Goal: Information Seeking & Learning: Understand process/instructions

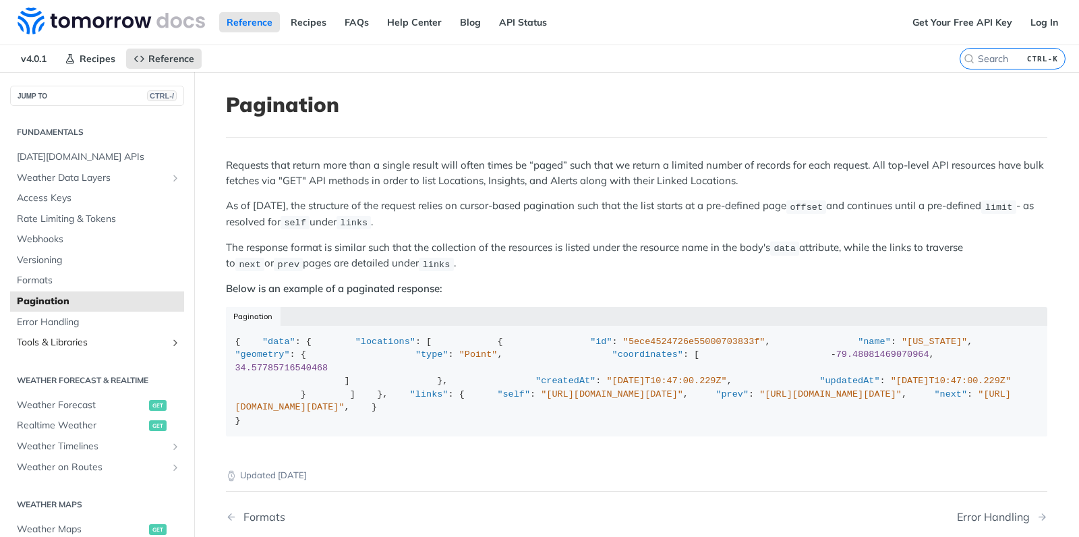
click at [167, 341] on link "Tools & Libraries" at bounding box center [97, 342] width 174 height 20
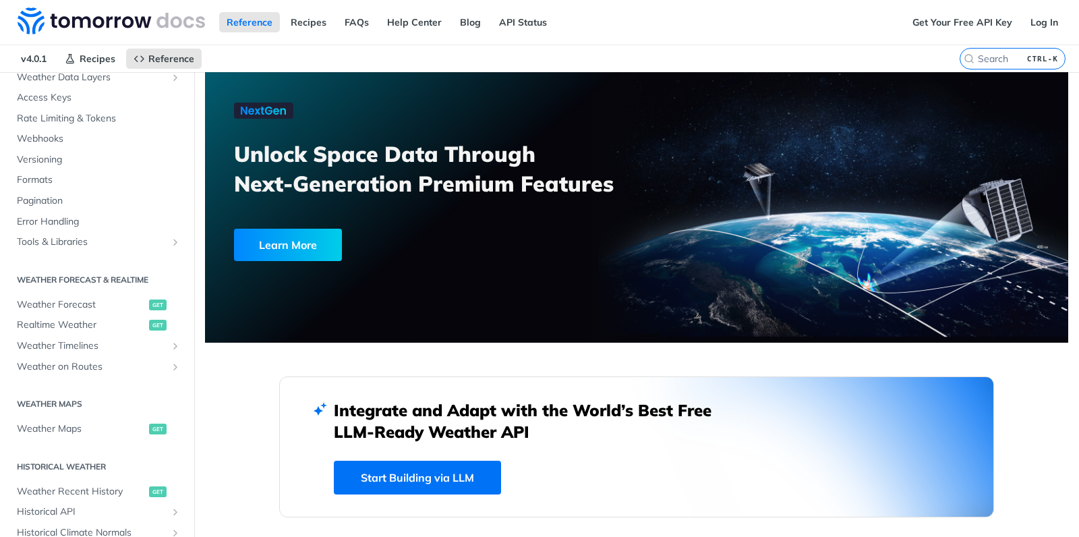
scroll to position [103, 0]
click at [105, 346] on span "Weather Timelines" at bounding box center [92, 342] width 150 height 13
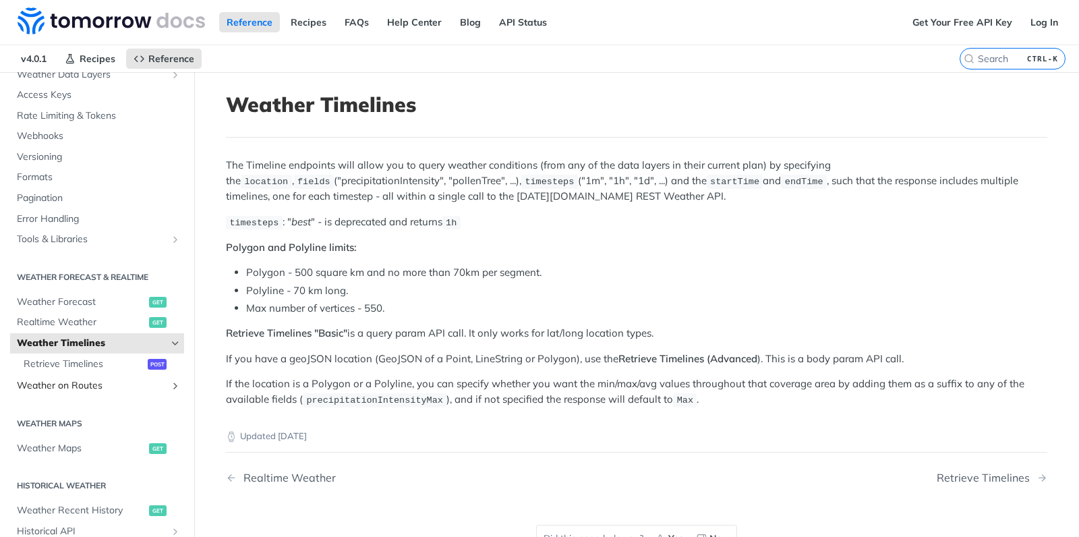
click at [144, 383] on span "Weather on Routes" at bounding box center [92, 385] width 150 height 13
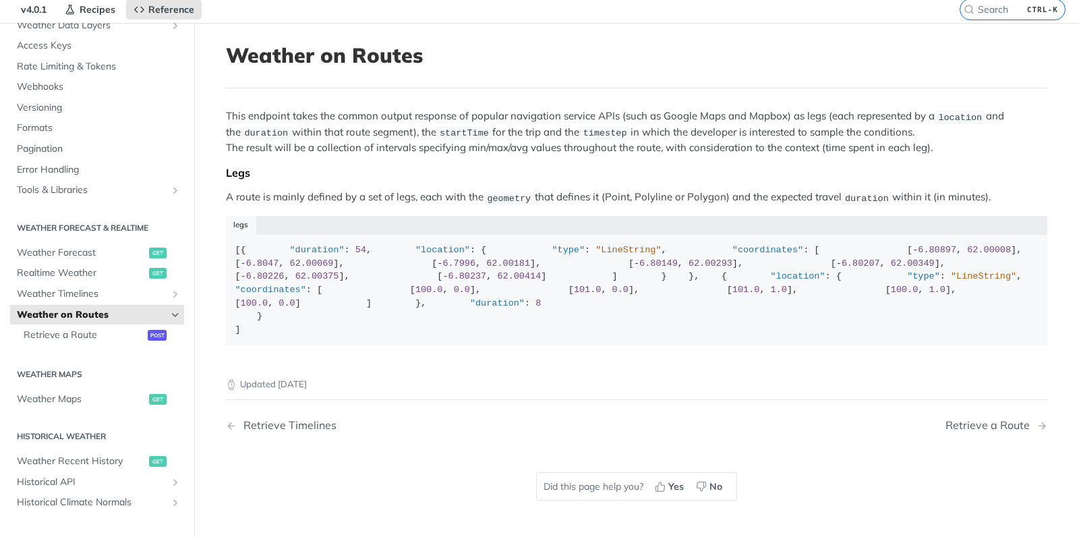
scroll to position [43, 0]
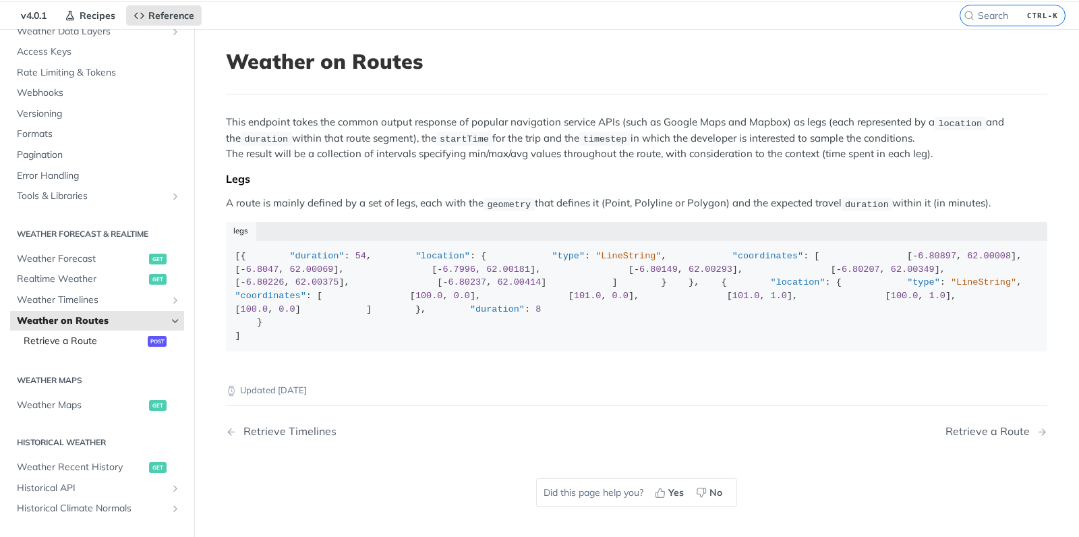
click at [57, 341] on span "Retrieve a Route" at bounding box center [84, 340] width 121 height 13
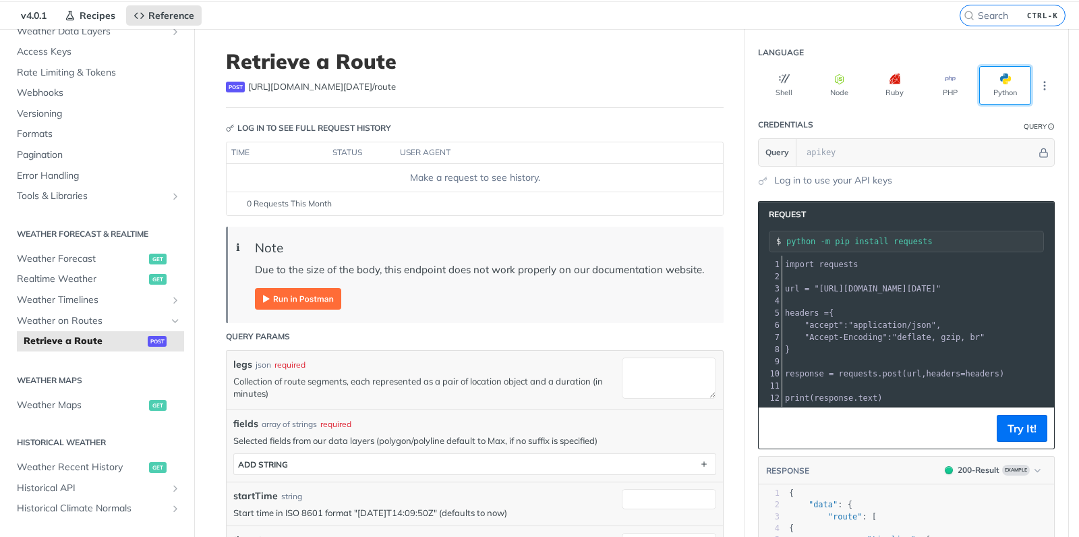
click at [1011, 75] on span "button" at bounding box center [1011, 78] width 0 height 11
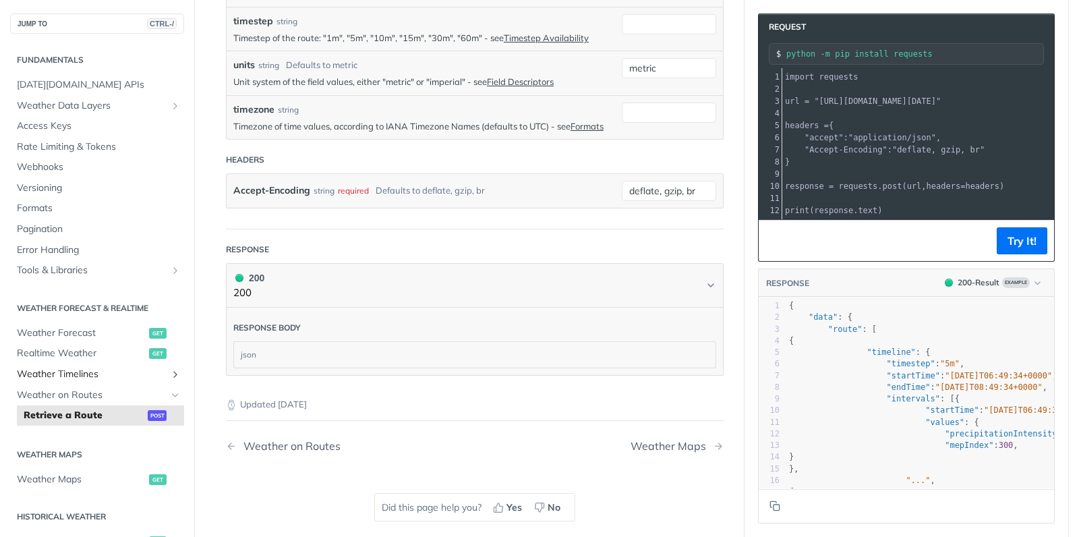
click at [90, 375] on span "Weather Timelines" at bounding box center [92, 373] width 150 height 13
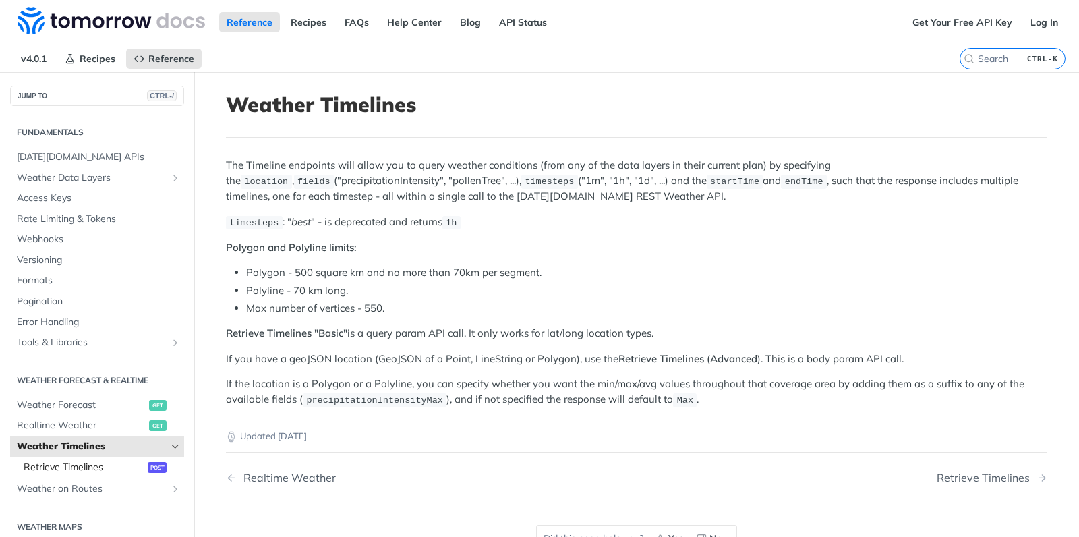
click at [107, 466] on span "Retrieve Timelines" at bounding box center [84, 467] width 121 height 13
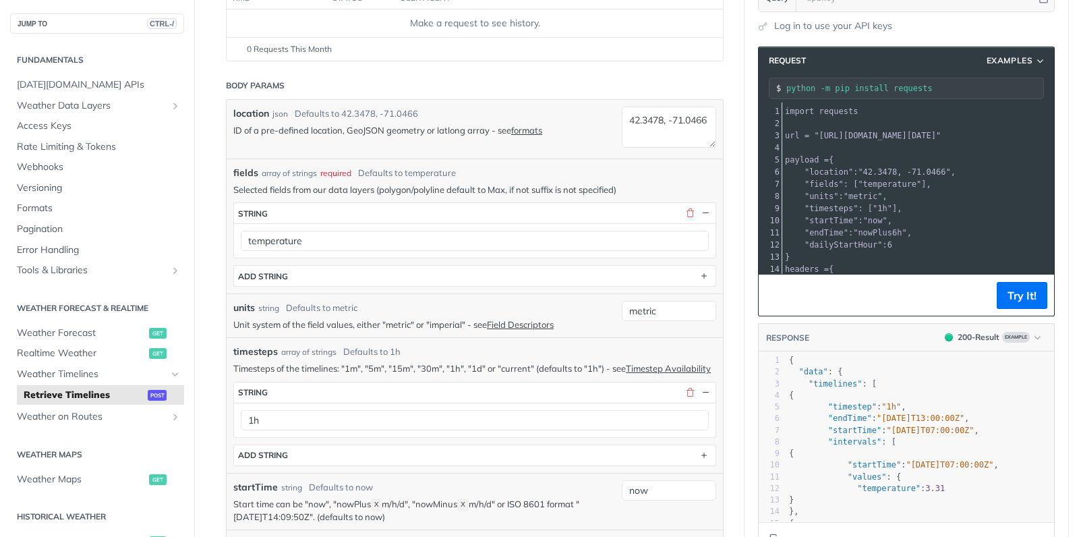
scroll to position [167, 0]
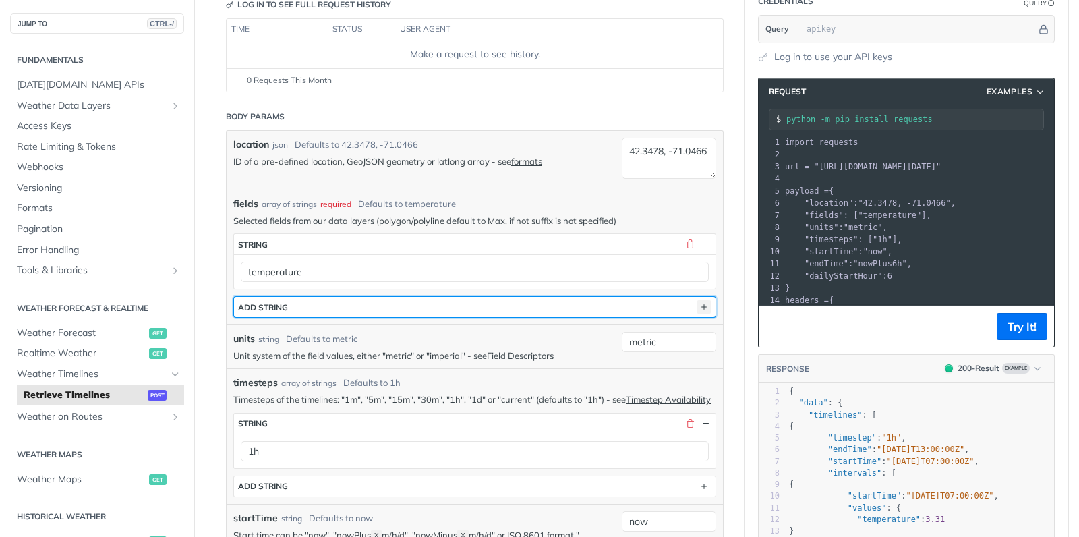
click at [707, 303] on icon "button" at bounding box center [704, 306] width 15 height 15
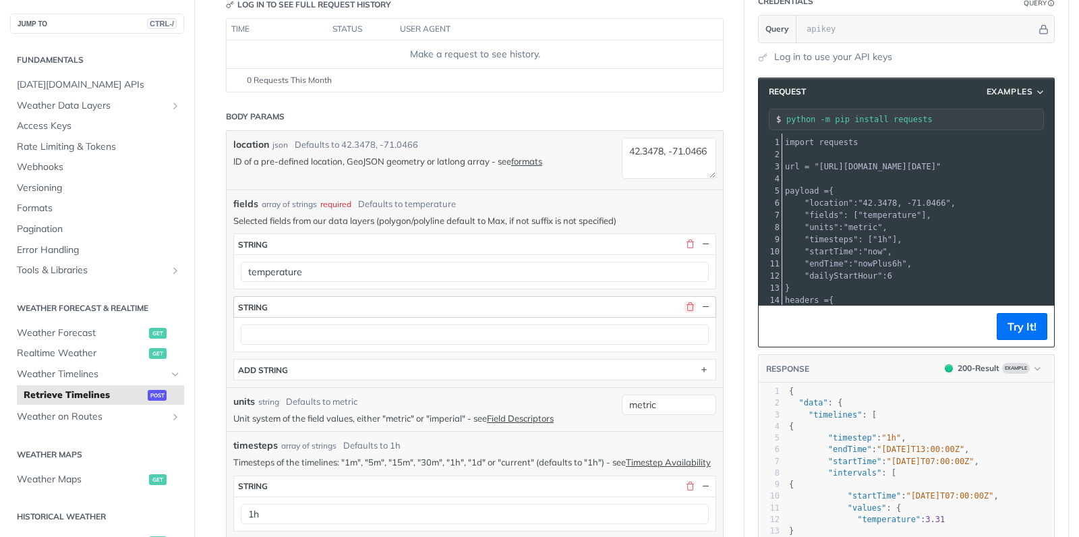
click at [692, 301] on button "button" at bounding box center [690, 307] width 12 height 12
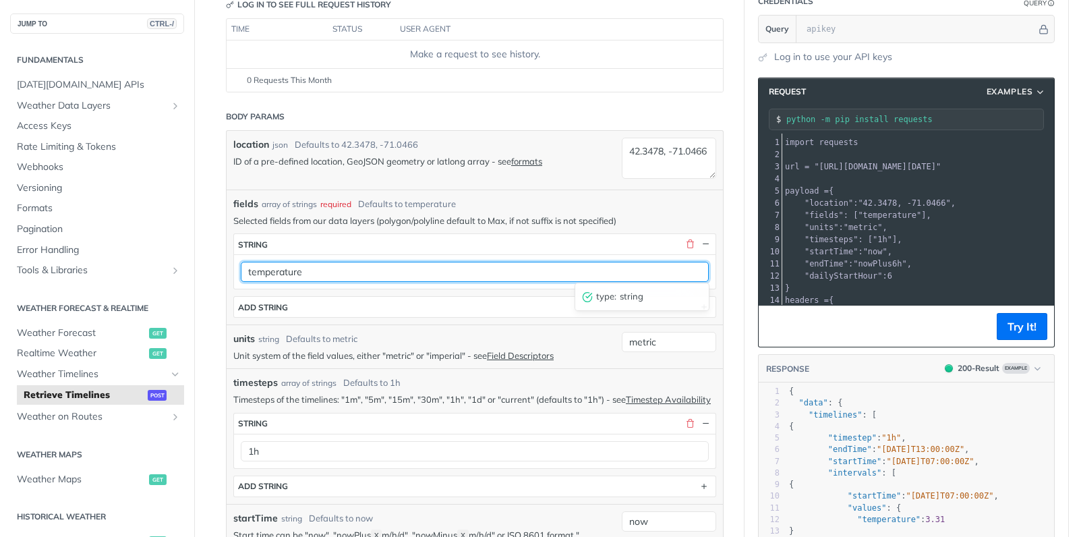
click at [354, 266] on input "temperature" at bounding box center [475, 272] width 468 height 20
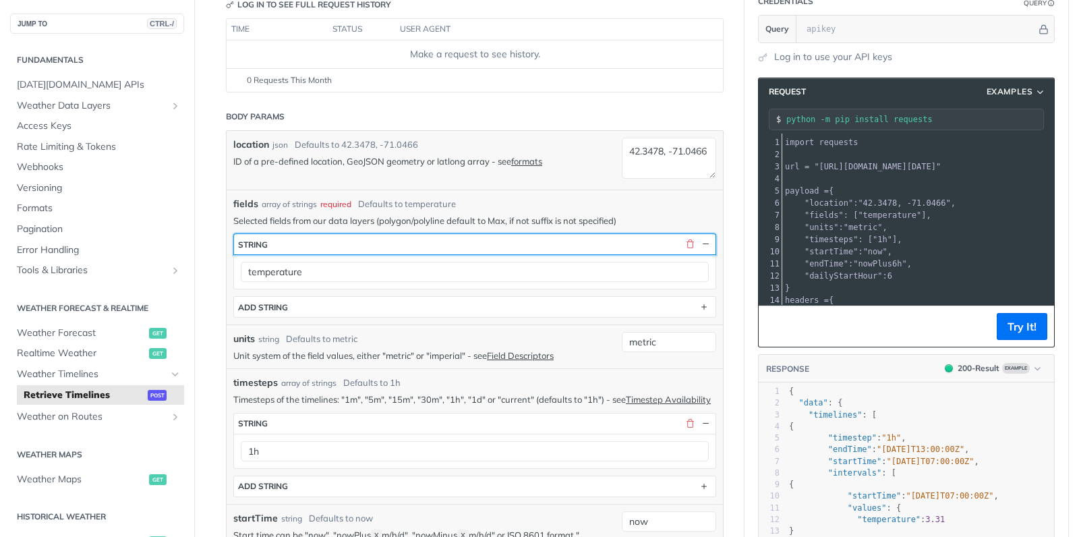
click at [378, 235] on button "string" at bounding box center [474, 244] width 481 height 20
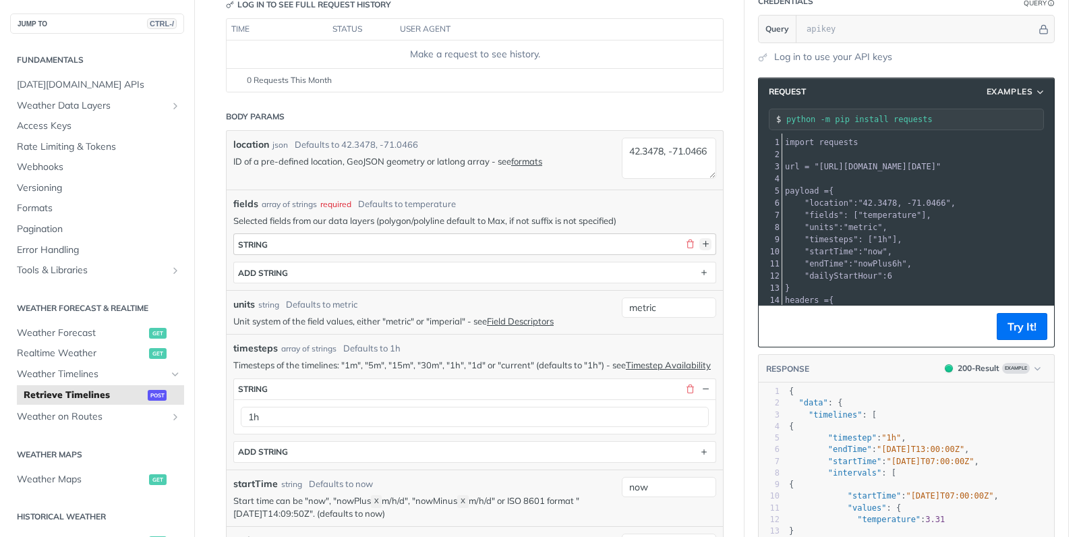
click at [709, 241] on button "button" at bounding box center [705, 244] width 12 height 12
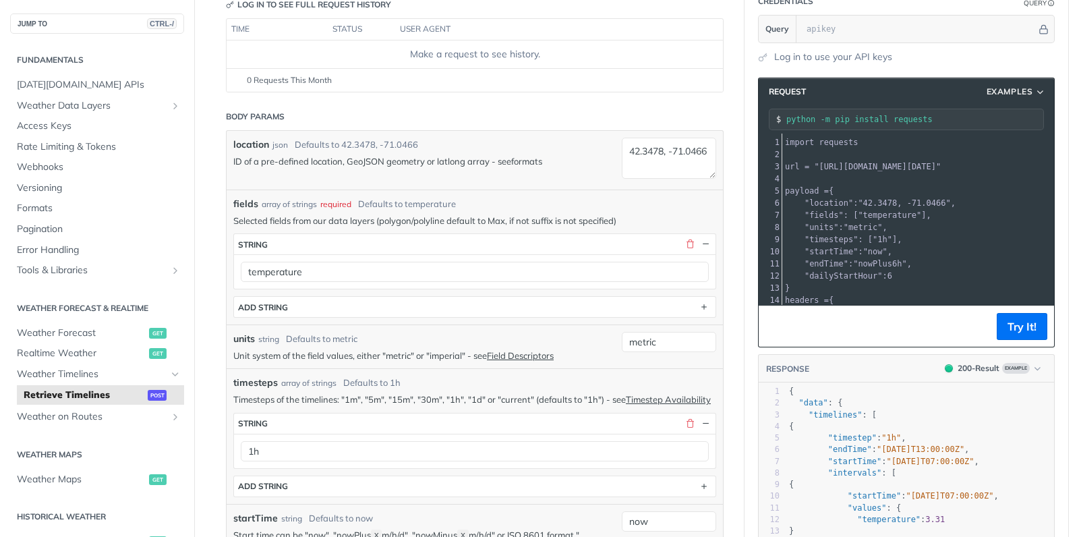
click at [529, 161] on link "formats" at bounding box center [526, 161] width 31 height 11
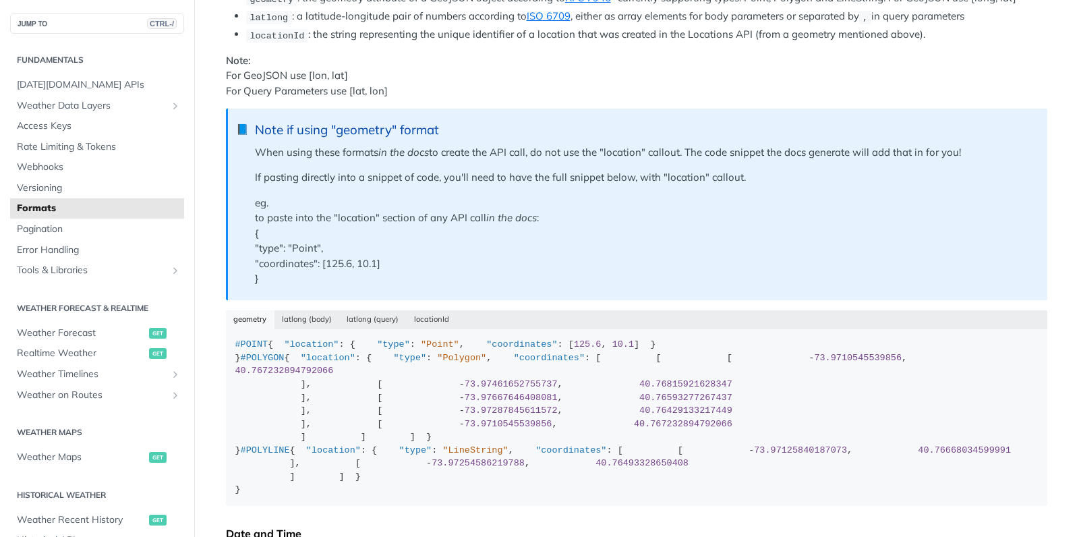
scroll to position [266, 0]
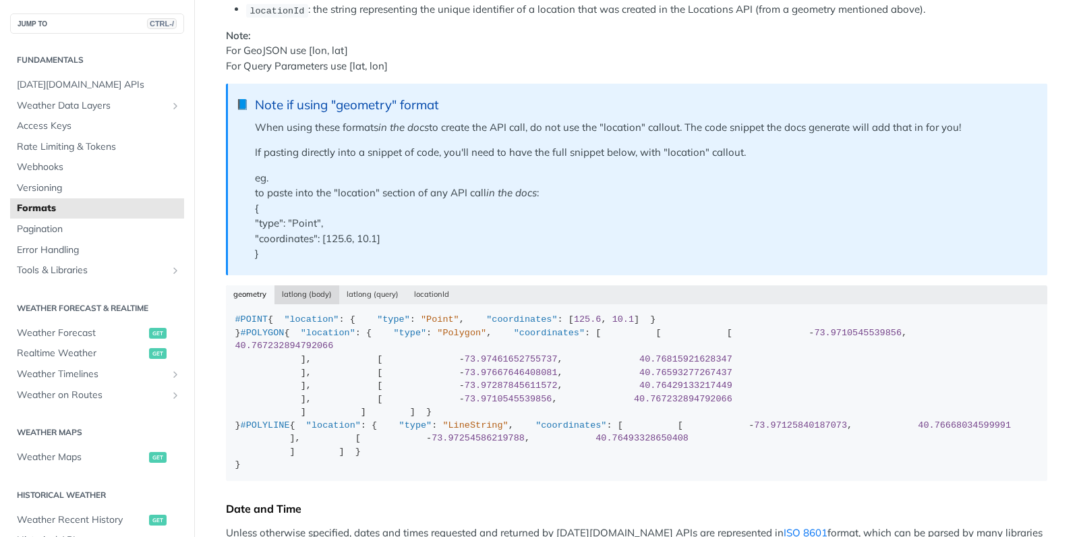
click at [302, 297] on button "latlong (body)" at bounding box center [306, 294] width 65 height 19
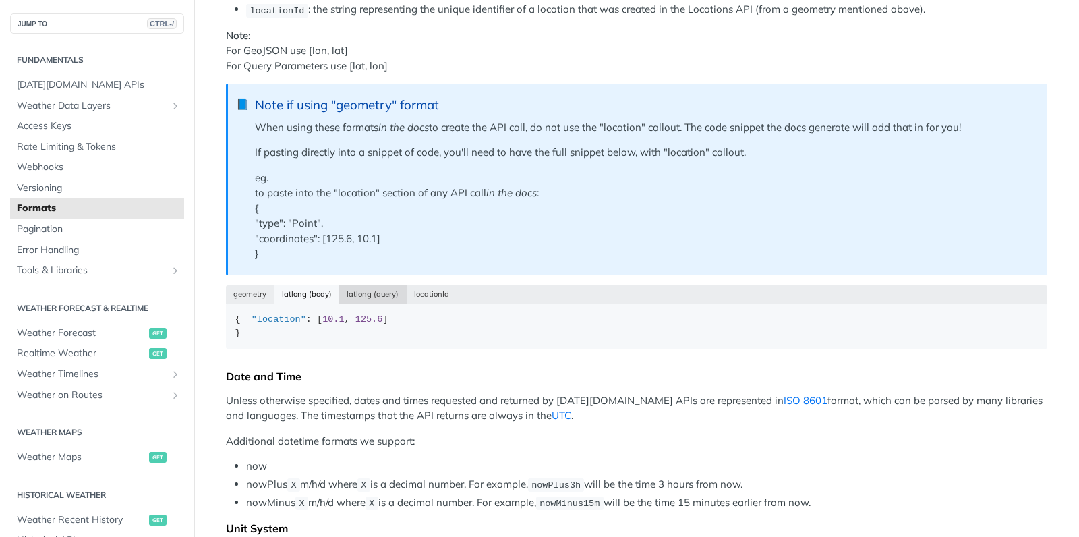
click at [372, 300] on button "latlong (query)" at bounding box center [372, 294] width 67 height 19
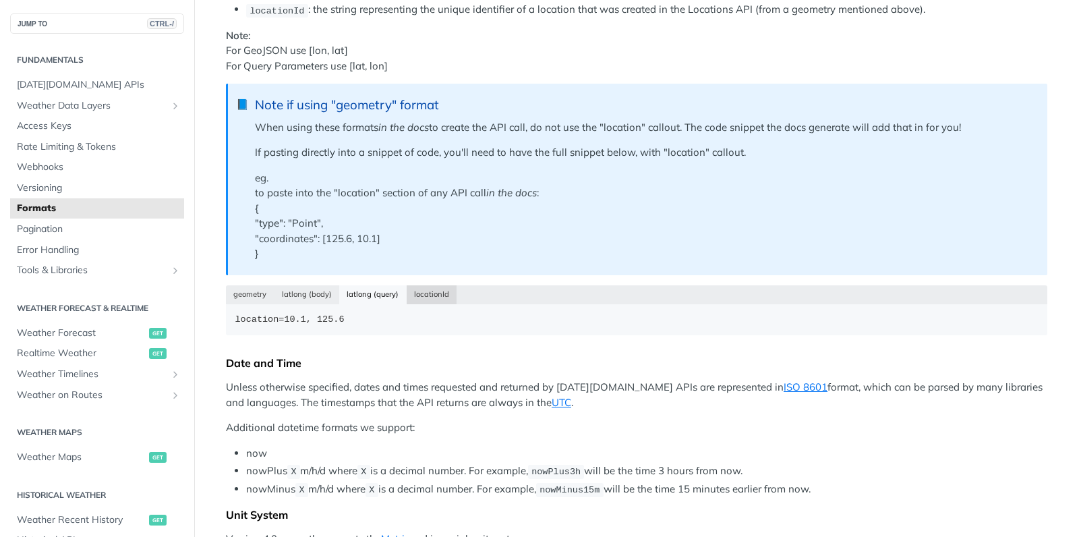
click at [428, 298] on button "locationId" at bounding box center [432, 294] width 51 height 19
click at [242, 299] on button "geometry" at bounding box center [250, 294] width 49 height 19
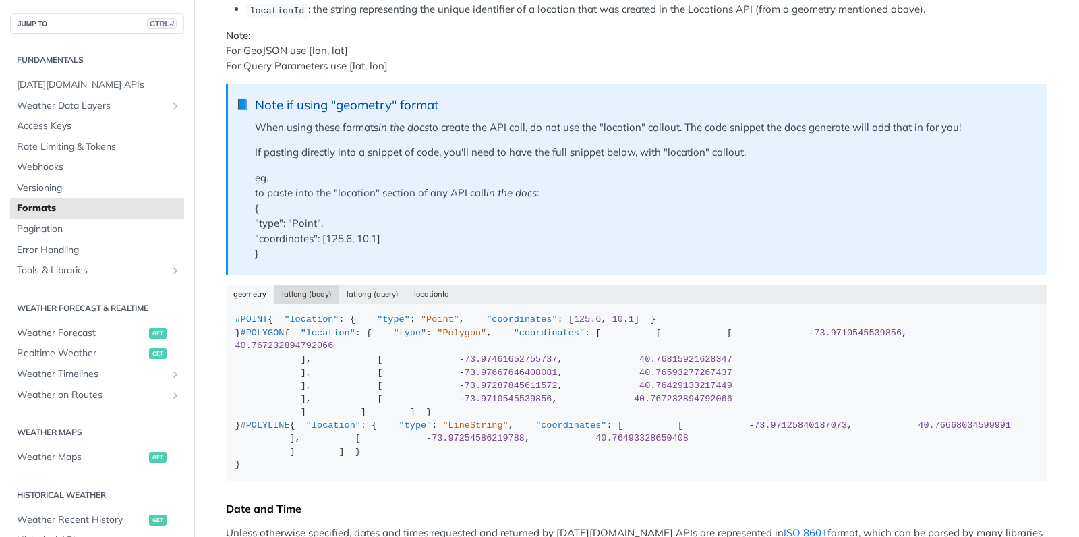
click at [292, 295] on button "latlong (body)" at bounding box center [306, 294] width 65 height 19
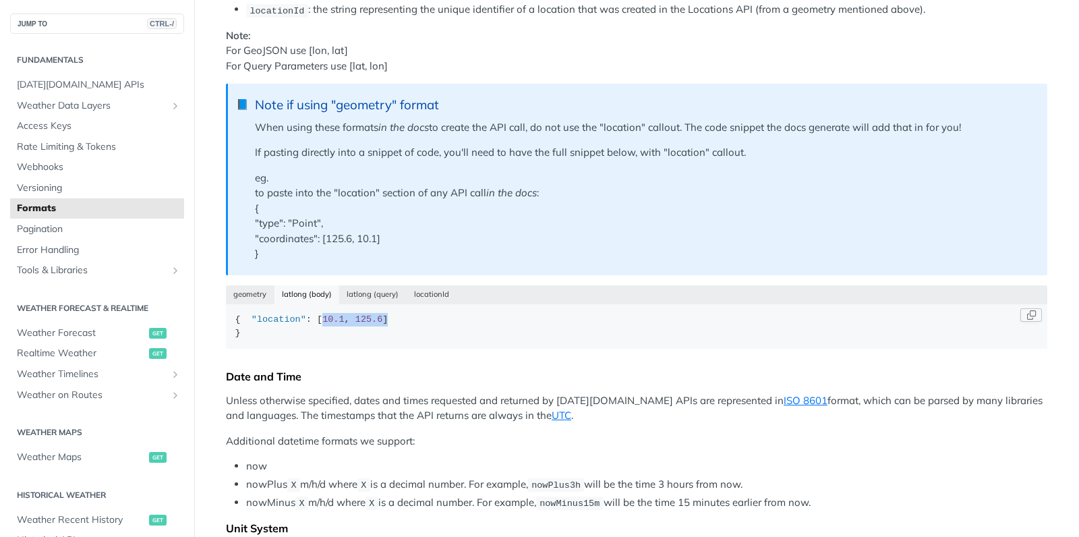
drag, startPoint x: 316, startPoint y: 330, endPoint x: 399, endPoint y: 327, distance: 83.7
click at [399, 327] on div "{ "location" : [ 10.1 , 125.6 ] }" at bounding box center [636, 326] width 803 height 26
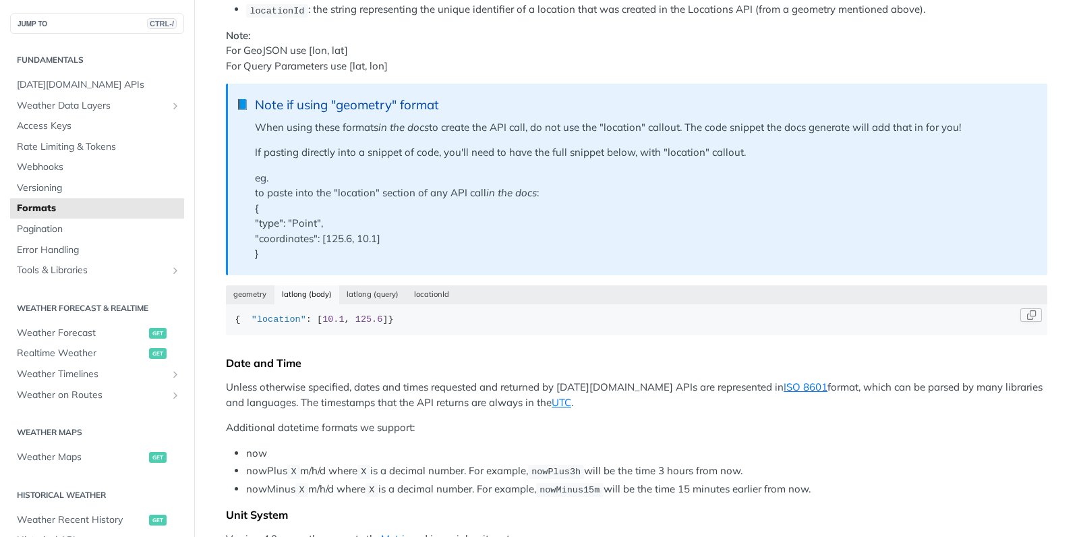
click at [446, 326] on div "{ "location" : [ 10.1 , 125.6 ] }" at bounding box center [636, 319] width 803 height 13
